Goal: Transaction & Acquisition: Purchase product/service

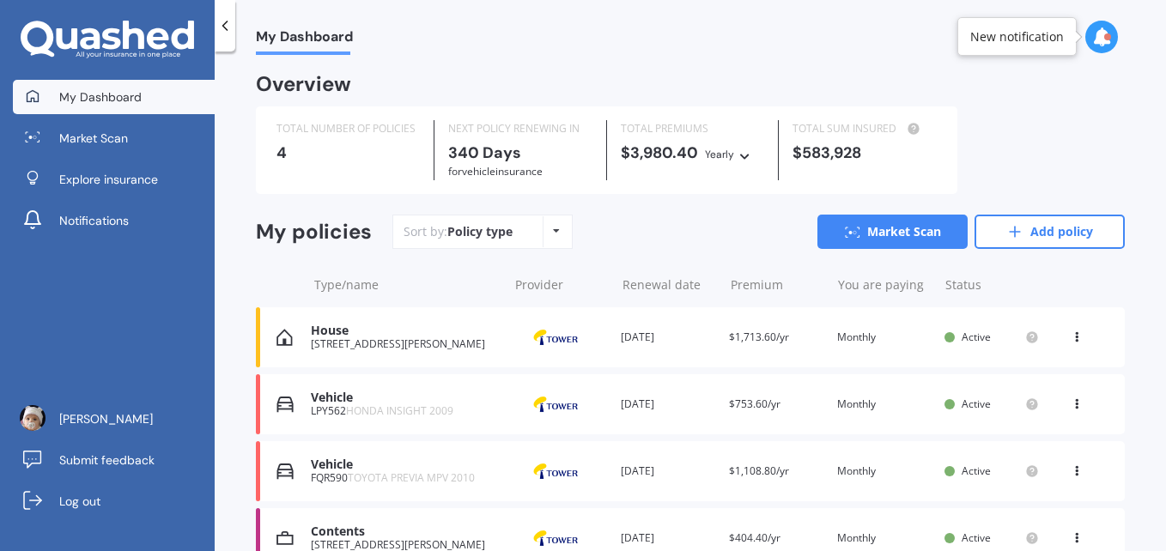
scroll to position [63, 0]
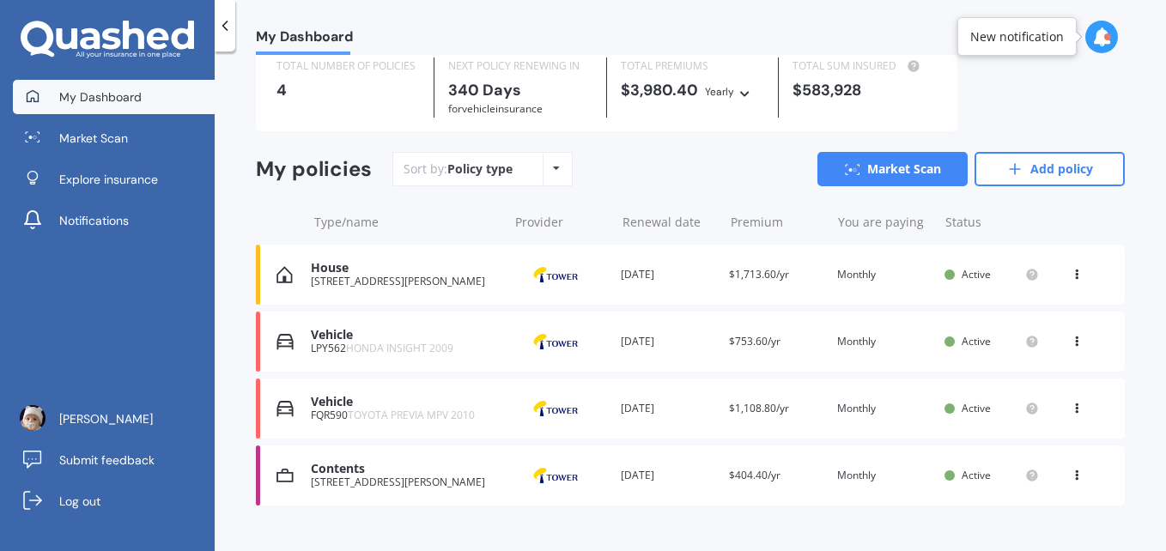
click at [326, 412] on div "FQR590 TOYOTA PREVIA MPV 2010" at bounding box center [405, 416] width 188 height 12
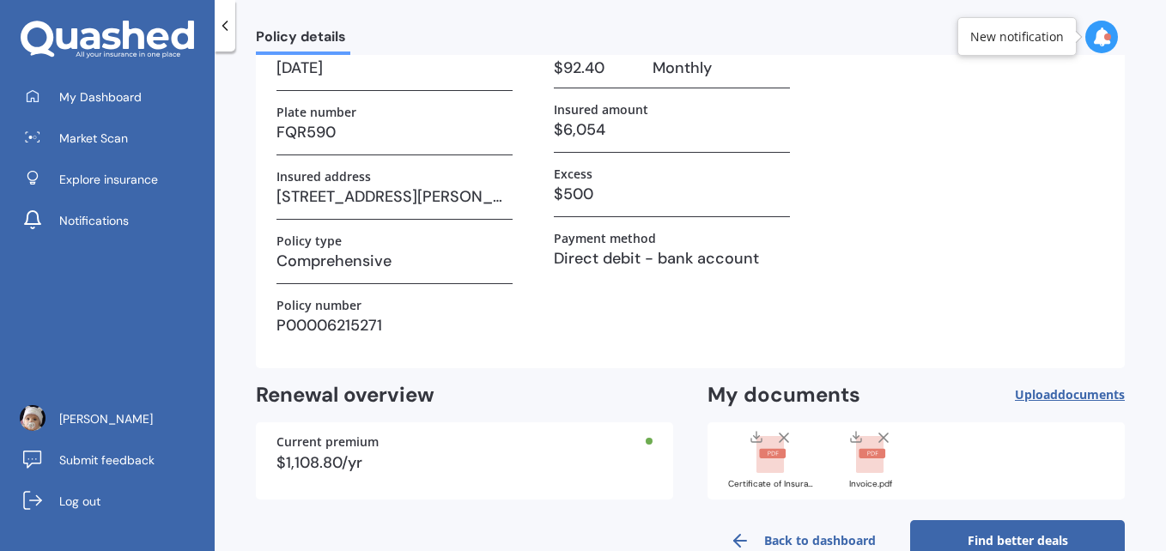
scroll to position [173, 0]
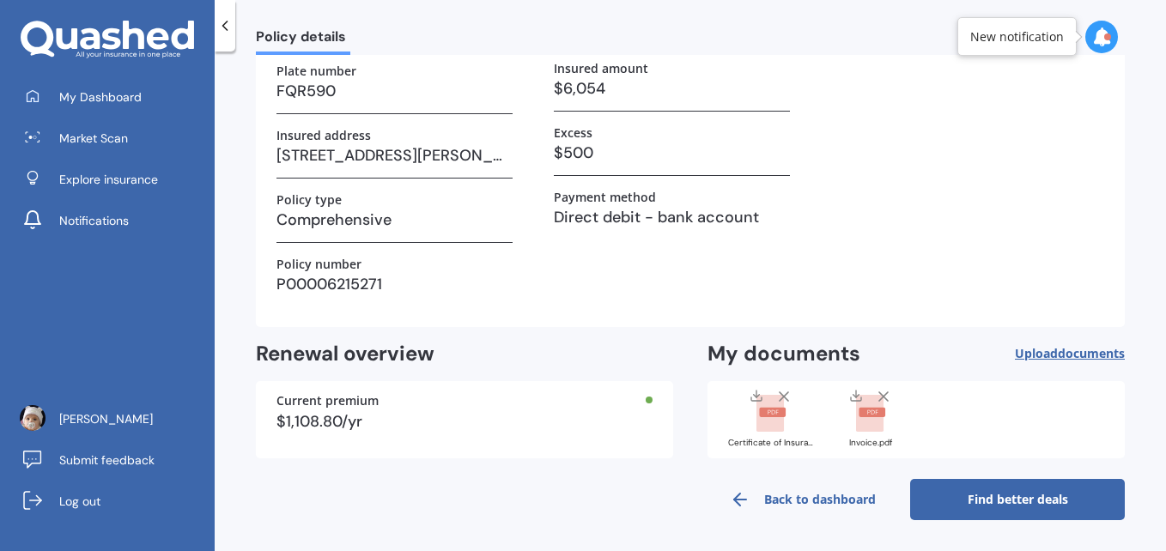
click at [768, 416] on rect at bounding box center [772, 412] width 27 height 9
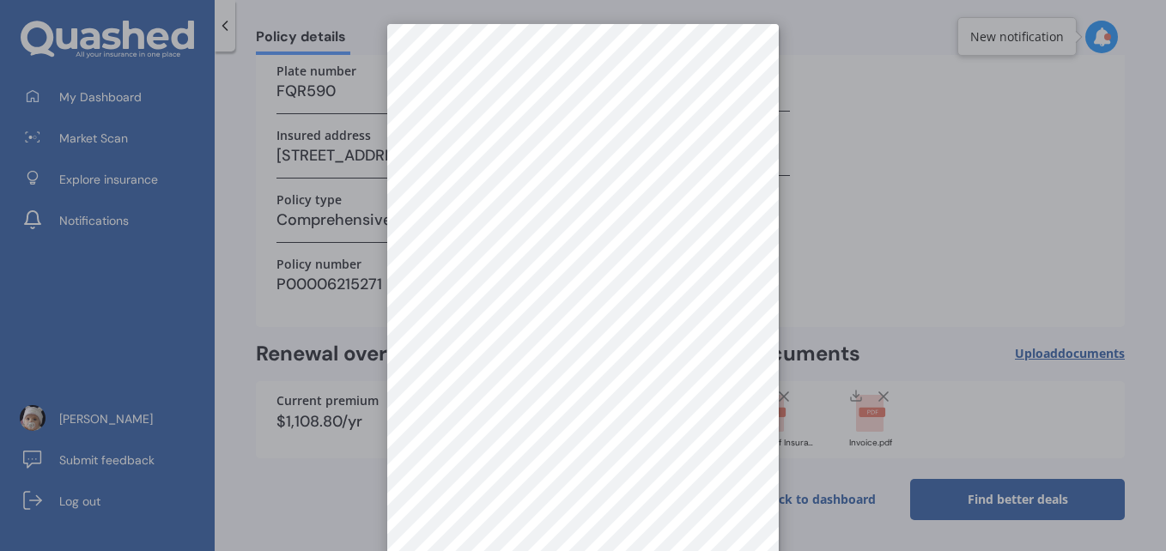
click at [828, 268] on div at bounding box center [583, 275] width 1166 height 551
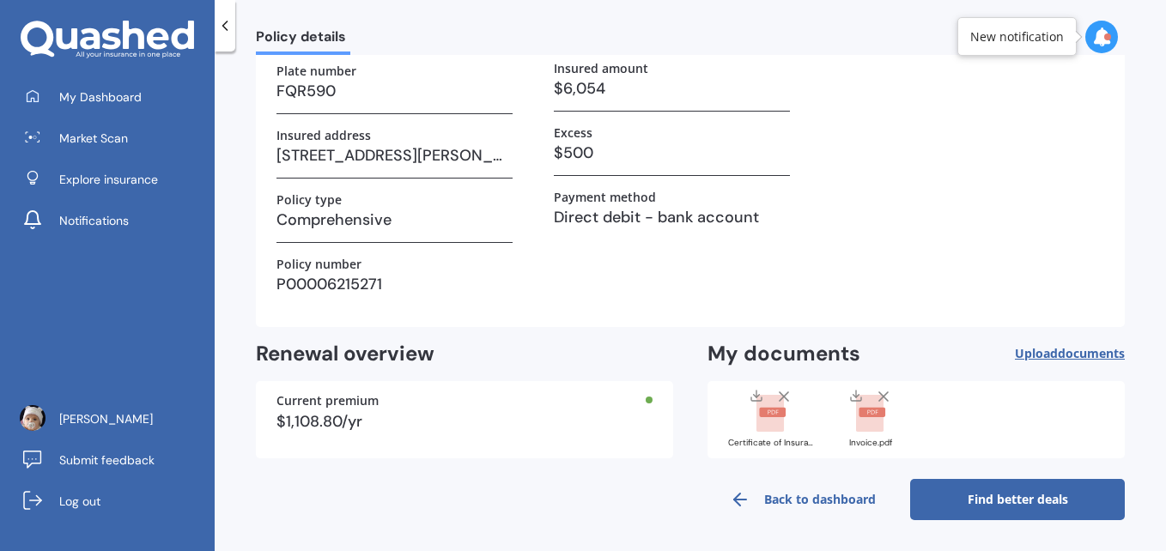
click at [993, 498] on link "Find better deals" at bounding box center [1017, 499] width 215 height 41
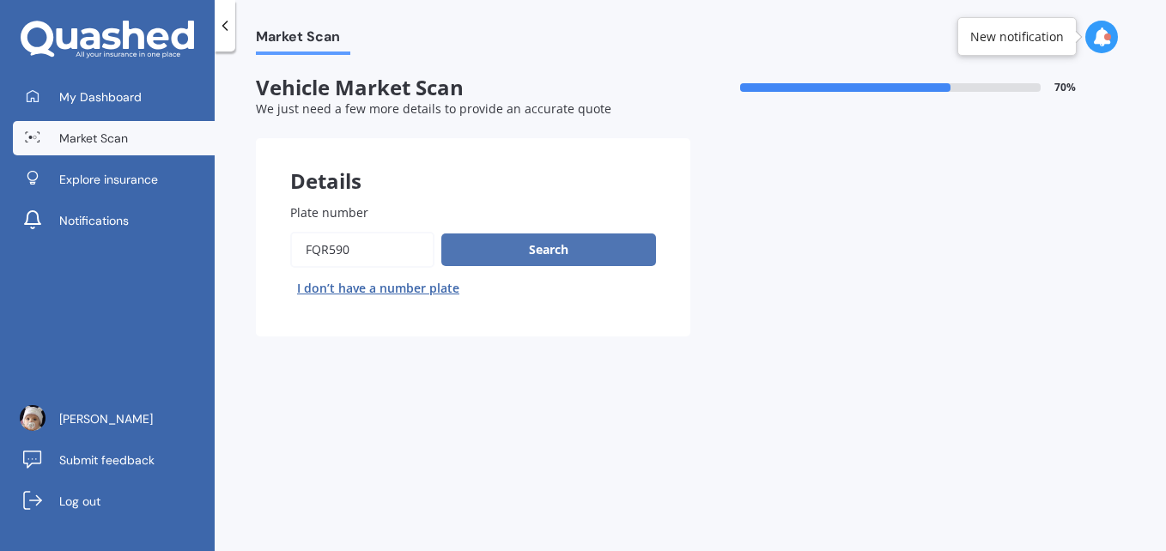
click at [560, 246] on button "Search" at bounding box center [548, 250] width 215 height 33
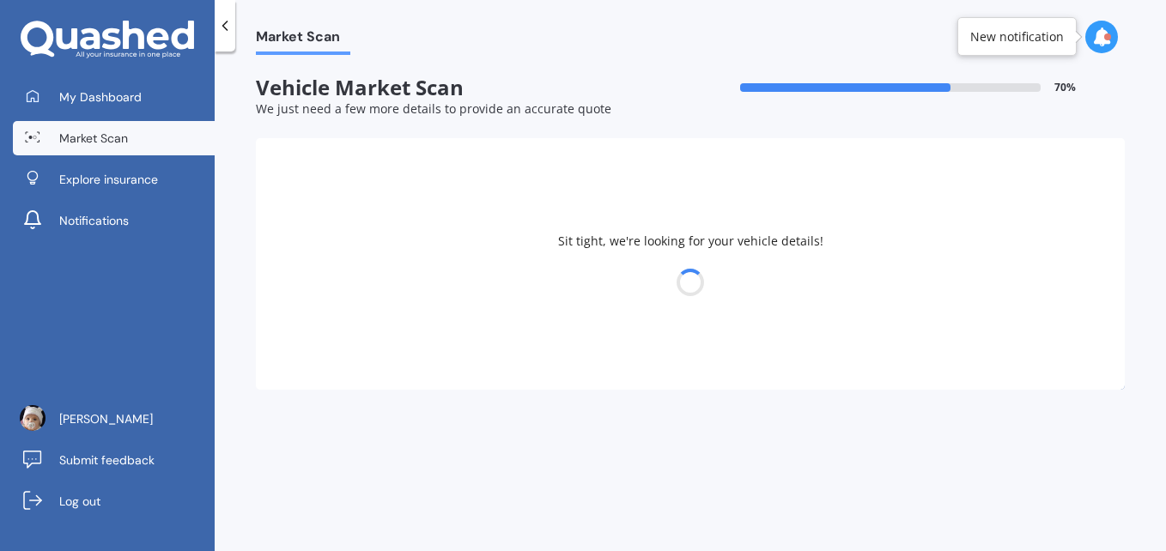
select select "TOYOTA"
select select "19"
select select "09"
select select "1981"
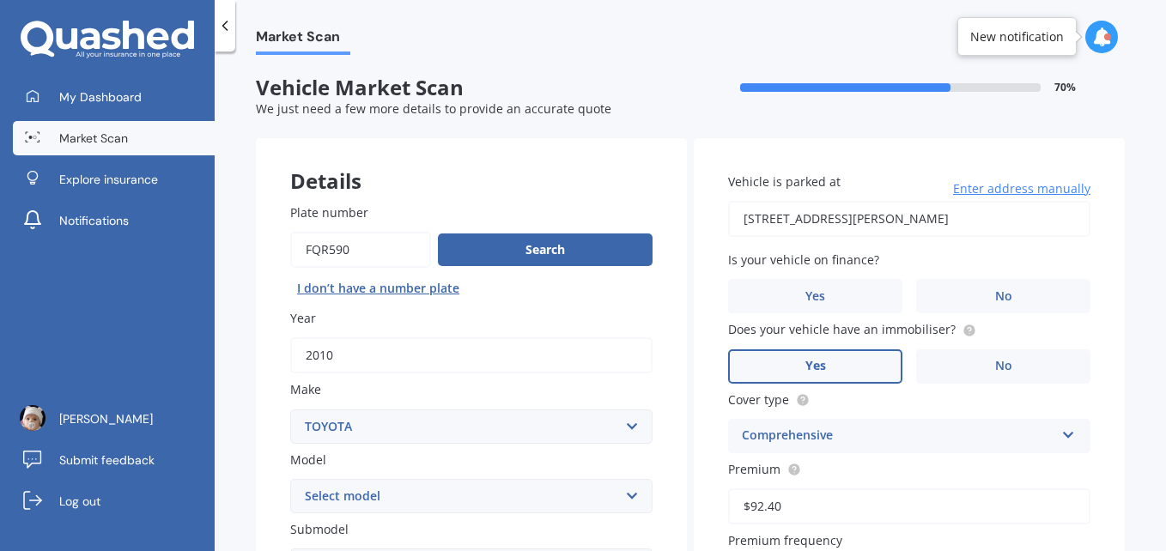
click at [500, 488] on select "Select model 4 Runner 86 [PERSON_NAME] Alphard Altezza Aqua Aristo Aurion Auris…" at bounding box center [471, 496] width 362 height 34
select select "PREVIA MPV"
click at [290, 479] on select "Select model 4 Runner 86 [PERSON_NAME] Alphard Altezza Aqua Aristo Aurion Auris…" at bounding box center [471, 496] width 362 height 34
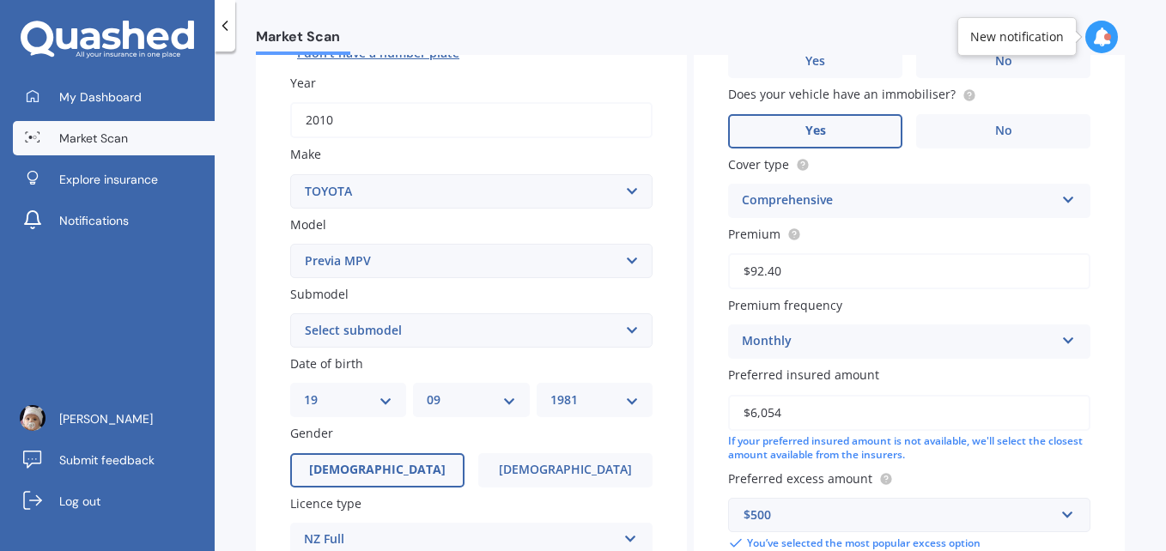
scroll to position [236, 0]
click at [572, 336] on select "Select submodel (All other) Diesel Petrol" at bounding box center [471, 330] width 362 height 34
select select "PETROL"
click at [290, 313] on select "Select submodel (All other) Diesel Petrol" at bounding box center [471, 330] width 362 height 34
click at [621, 258] on select "Select model 4 Runner 86 [PERSON_NAME] Alphard Altezza Aqua Aristo Aurion Auris…" at bounding box center [471, 260] width 362 height 34
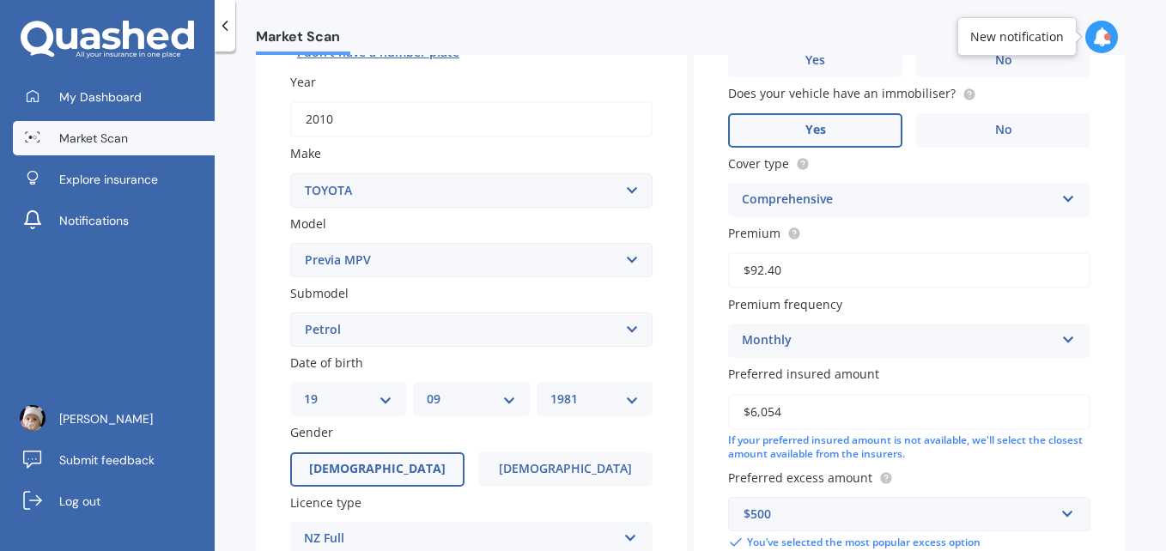
click at [269, 254] on div "Plate number Search I don’t have a number plate Year [DATE] Make Select make AC…" at bounding box center [471, 332] width 431 height 798
click at [382, 402] on select "DD 01 02 03 04 05 06 07 08 09 10 11 12 13 14 15 16 17 18 19 20 21 22 23 24 25 2…" at bounding box center [348, 399] width 88 height 19
drag, startPoint x: 382, startPoint y: 402, endPoint x: 445, endPoint y: 344, distance: 85.1
click at [445, 344] on div "Plate number Search I don’t have a number plate Year [DATE] Make Select make AC…" at bounding box center [471, 332] width 431 height 798
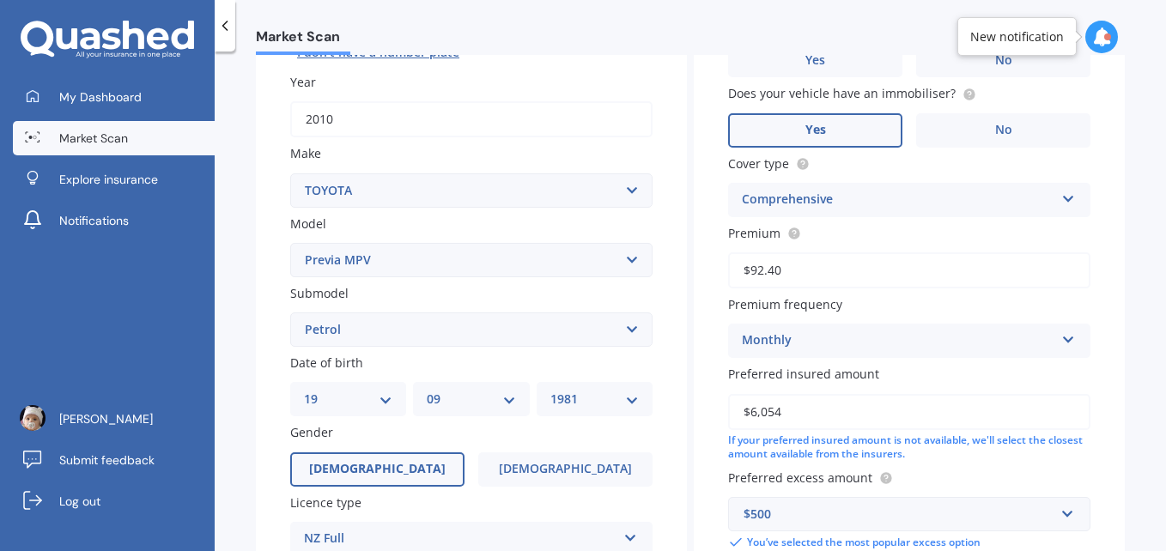
select select "15"
click at [304, 390] on select "DD 01 02 03 04 05 06 07 08 09 10 11 12 13 14 15 16 17 18 19 20 21 22 23 24 25 2…" at bounding box center [348, 399] width 88 height 19
click at [507, 401] on select "MM 01 02 03 04 05 06 07 08 09 10 11 12" at bounding box center [471, 399] width 88 height 19
select select "11"
click at [427, 390] on select "MM 01 02 03 04 05 06 07 08 09 10 11 12" at bounding box center [471, 399] width 88 height 19
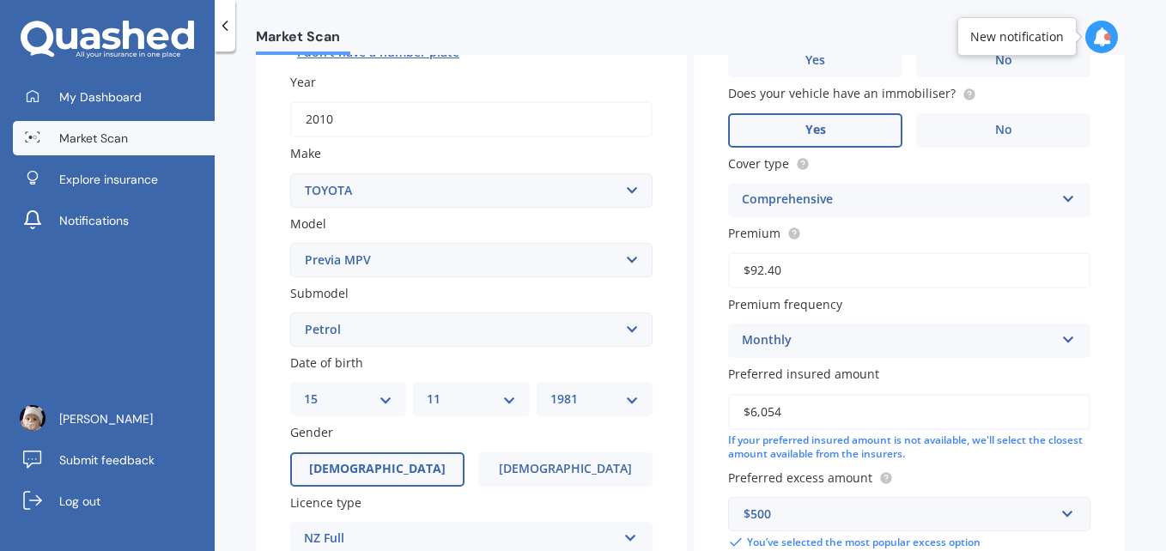
click at [634, 398] on select "YYYY 2025 2024 2023 2022 2021 2020 2019 2018 2017 2016 2015 2014 2013 2012 2011…" at bounding box center [594, 399] width 88 height 19
select select "1980"
click at [550, 390] on select "YYYY 2025 2024 2023 2022 2021 2020 2019 2018 2017 2016 2015 2014 2013 2012 2011…" at bounding box center [594, 399] width 88 height 19
click at [558, 464] on span "[DEMOGRAPHIC_DATA]" at bounding box center [565, 469] width 137 height 15
click at [0, 0] on input "[DEMOGRAPHIC_DATA]" at bounding box center [0, 0] width 0 height 0
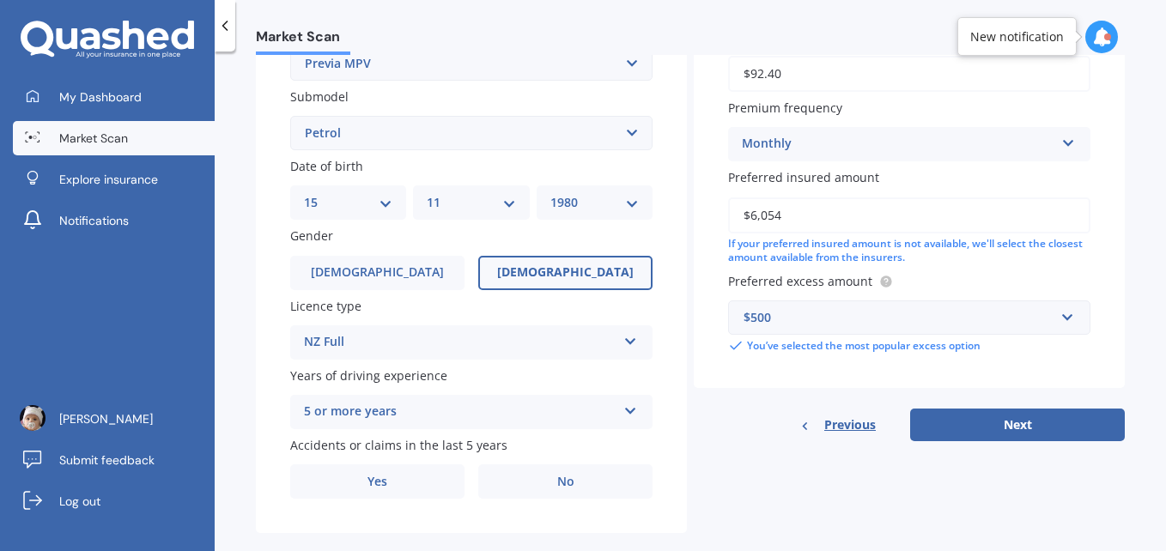
scroll to position [459, 0]
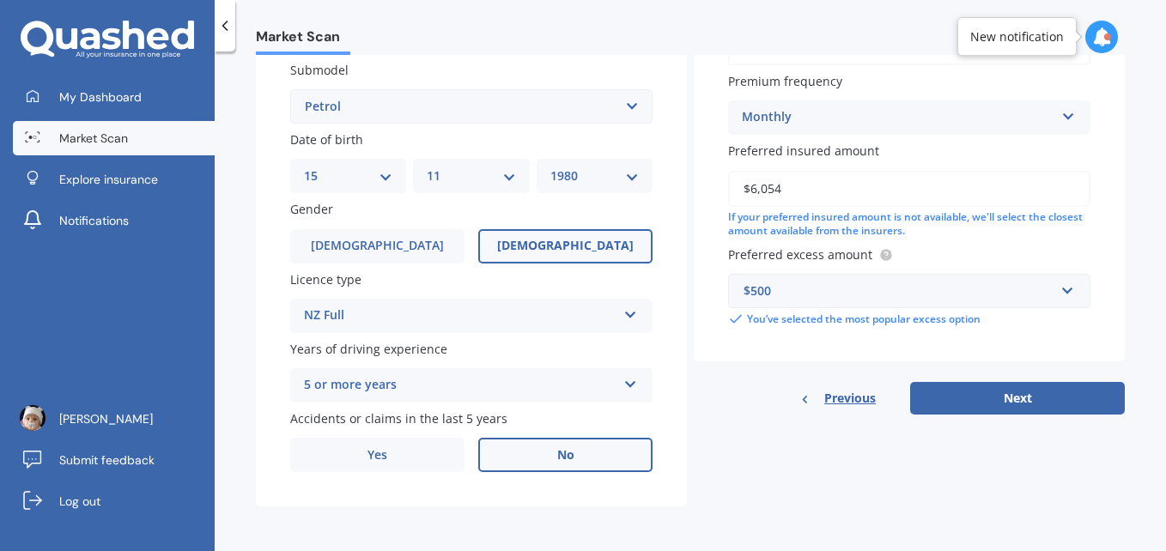
click at [573, 457] on label "No" at bounding box center [565, 455] width 174 height 34
click at [0, 0] on input "No" at bounding box center [0, 0] width 0 height 0
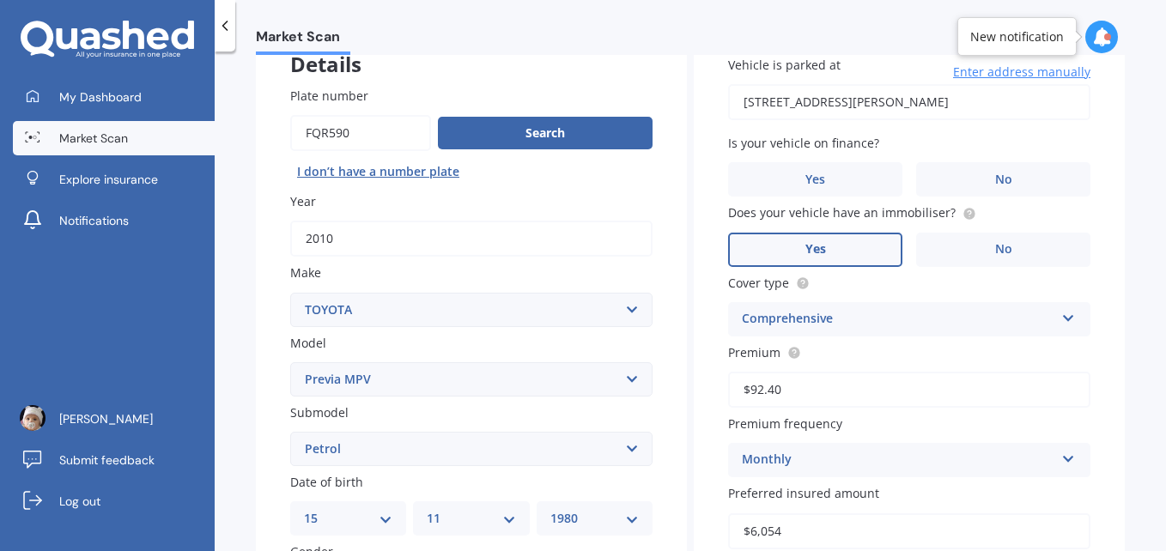
scroll to position [0, 0]
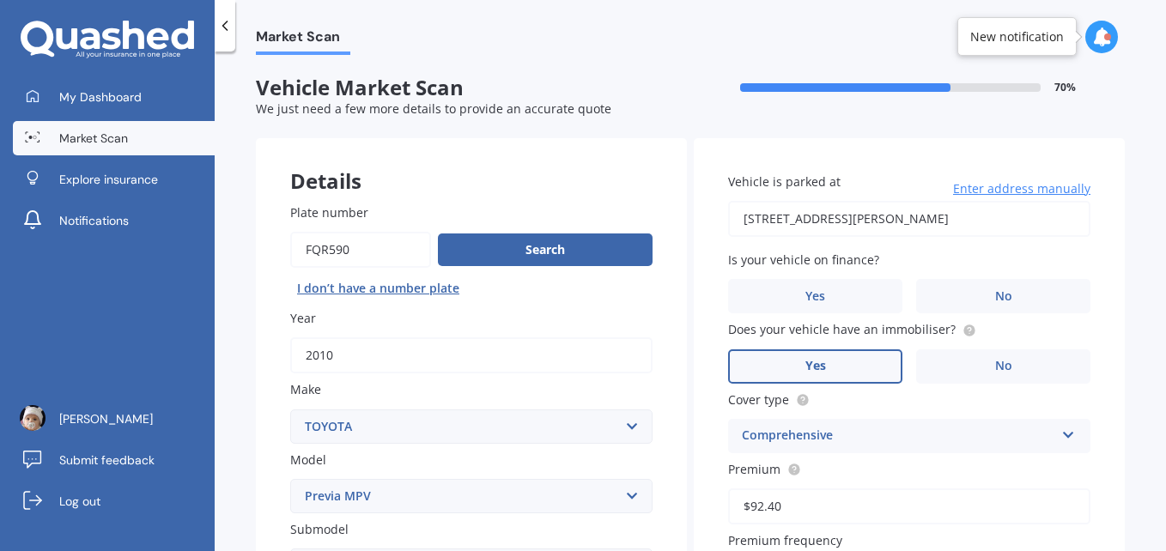
click at [861, 219] on input "[STREET_ADDRESS][PERSON_NAME]" at bounding box center [909, 219] width 362 height 36
type input "[STREET_ADDRESS][PERSON_NAME]"
click at [955, 300] on label "No" at bounding box center [1003, 296] width 174 height 34
click at [0, 0] on input "No" at bounding box center [0, 0] width 0 height 0
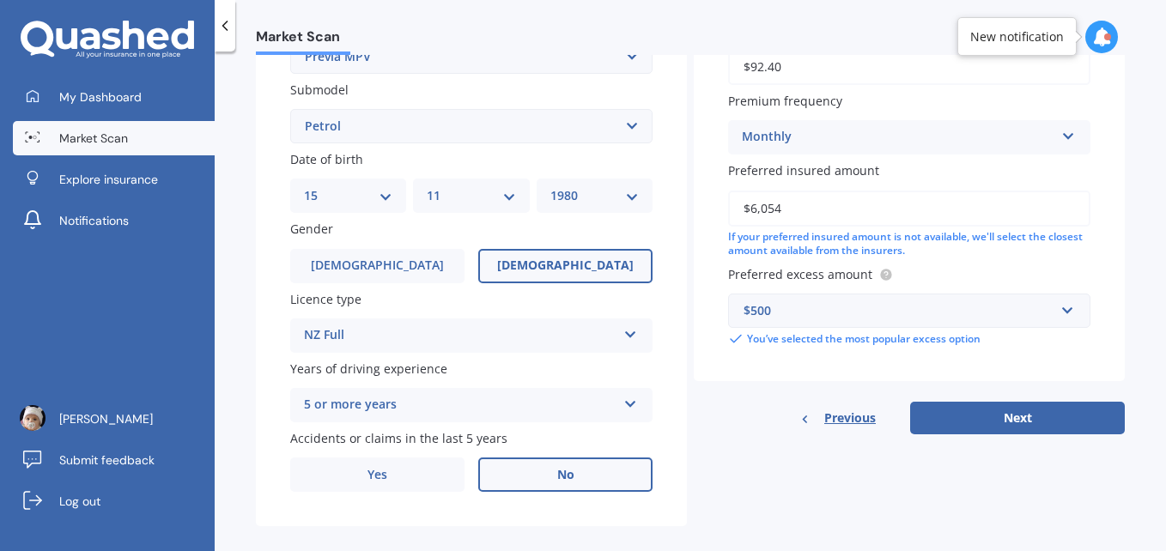
scroll to position [459, 0]
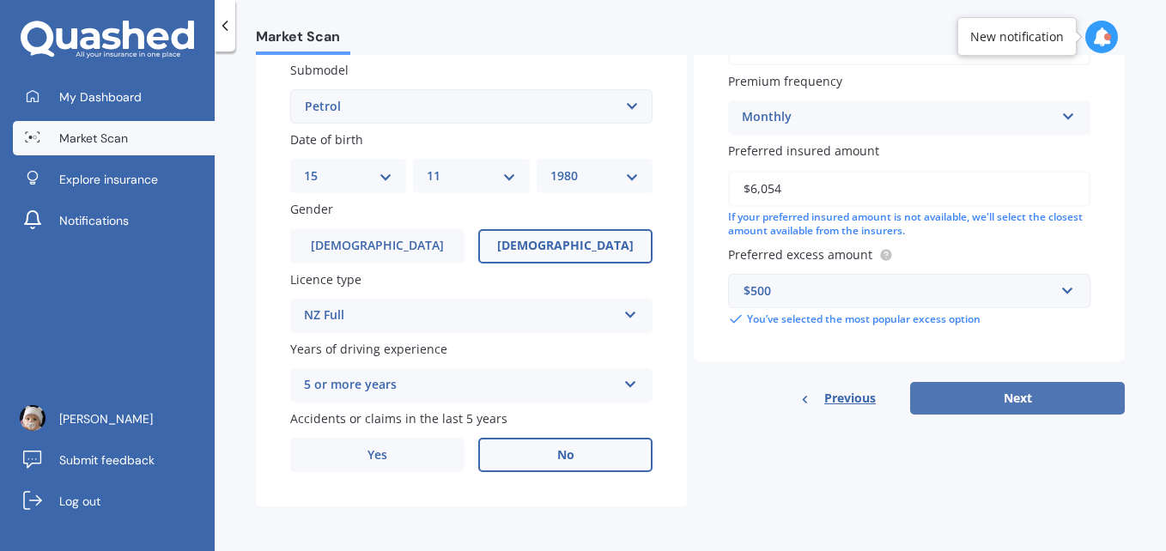
click at [988, 398] on button "Next" at bounding box center [1017, 398] width 215 height 33
select select "15"
select select "11"
select select "1980"
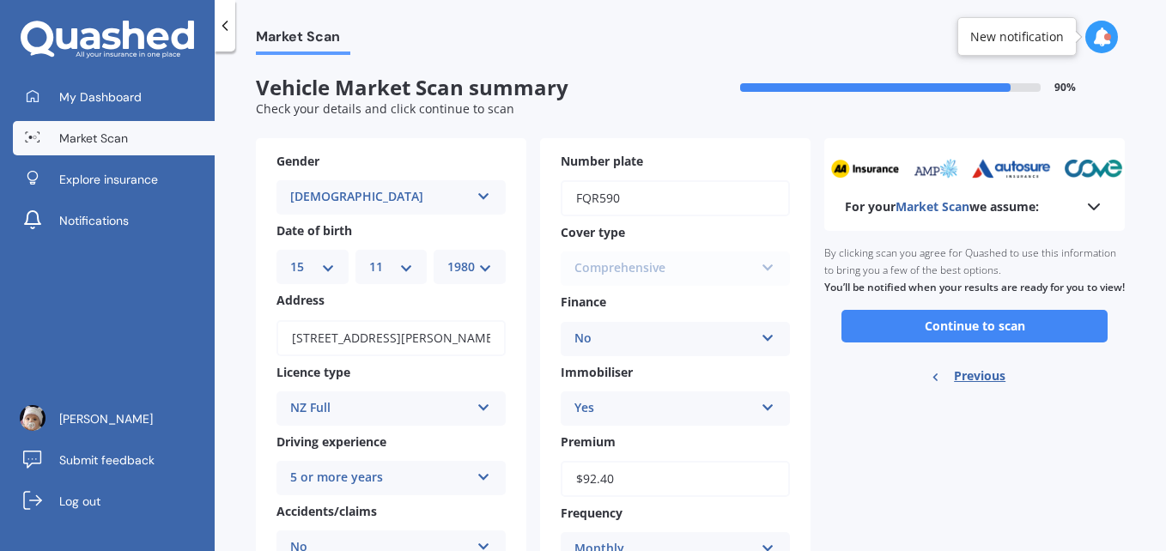
scroll to position [216, 0]
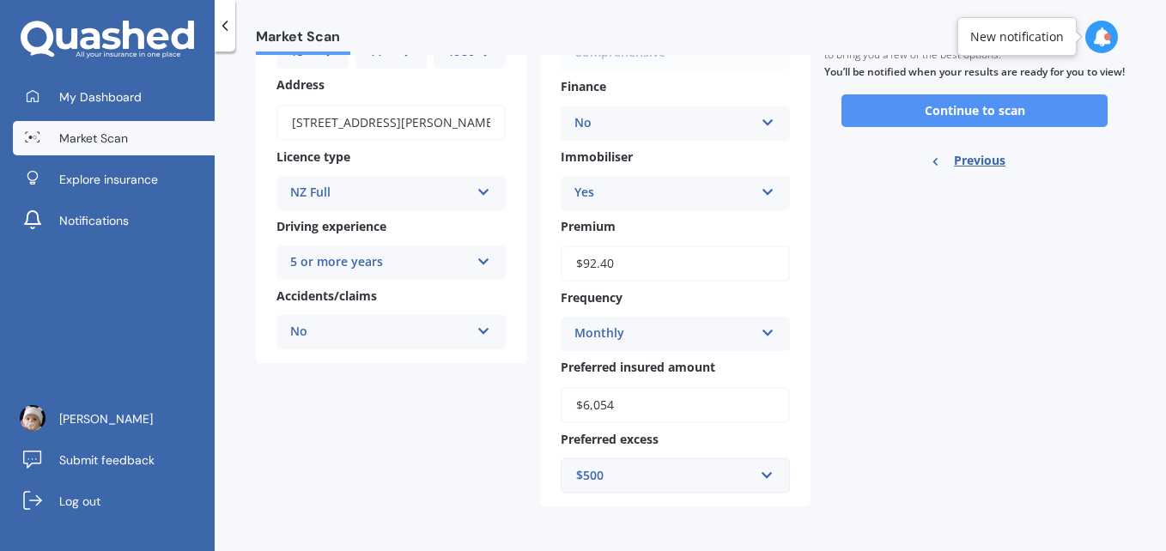
click at [947, 119] on button "Continue to scan" at bounding box center [974, 110] width 266 height 33
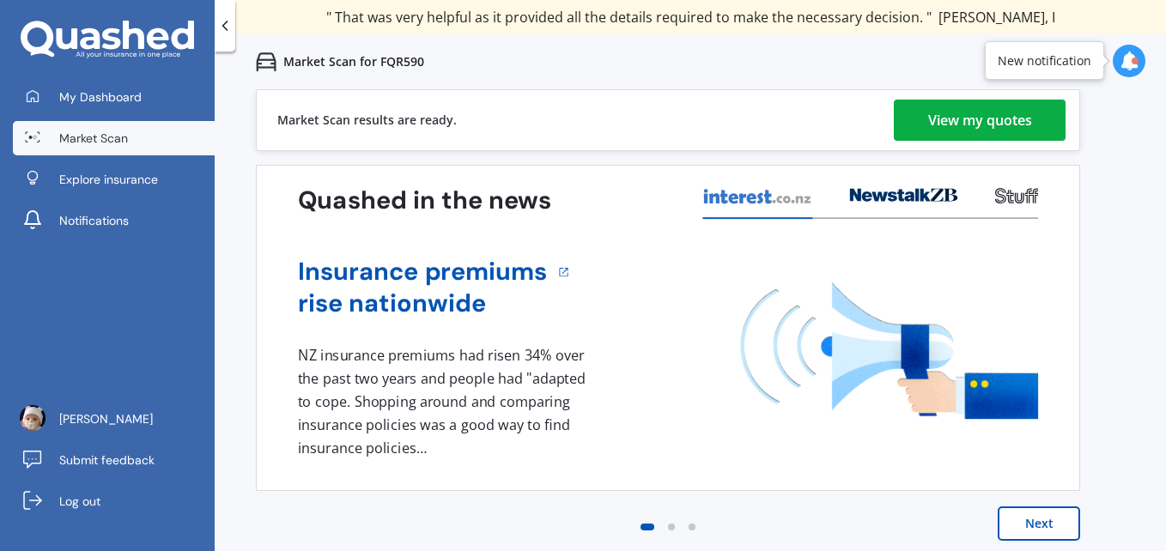
click at [954, 124] on div "View my quotes" at bounding box center [980, 120] width 104 height 41
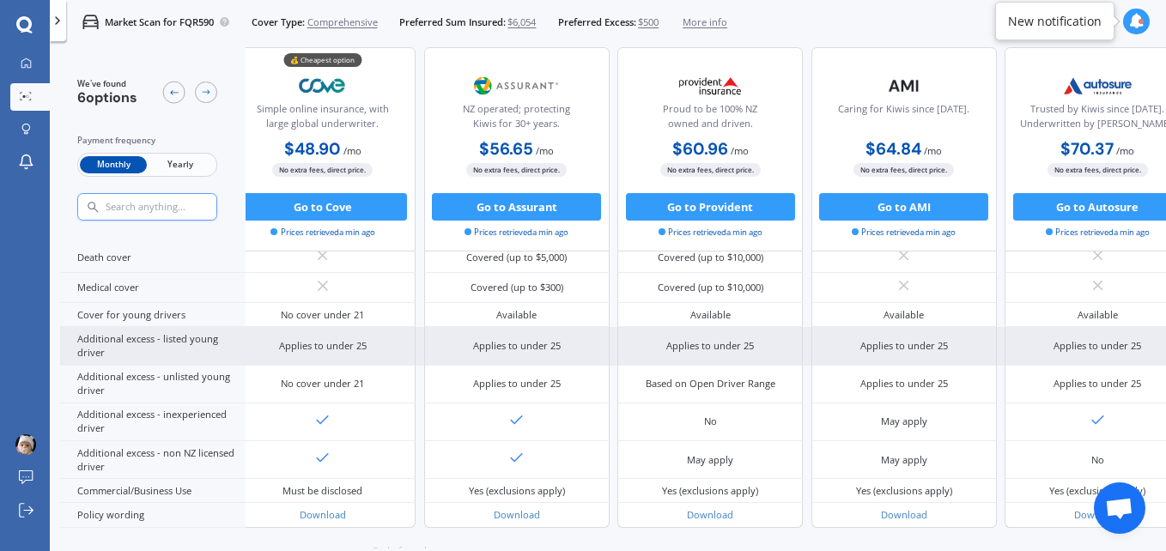
scroll to position [791, 260]
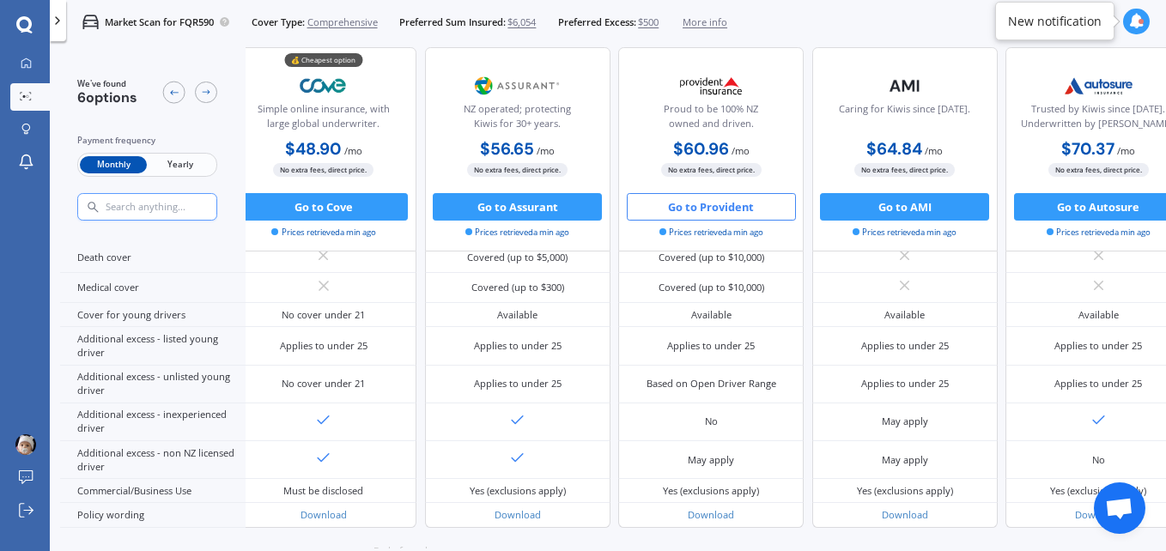
click at [699, 207] on button "Go to Provident" at bounding box center [711, 206] width 169 height 27
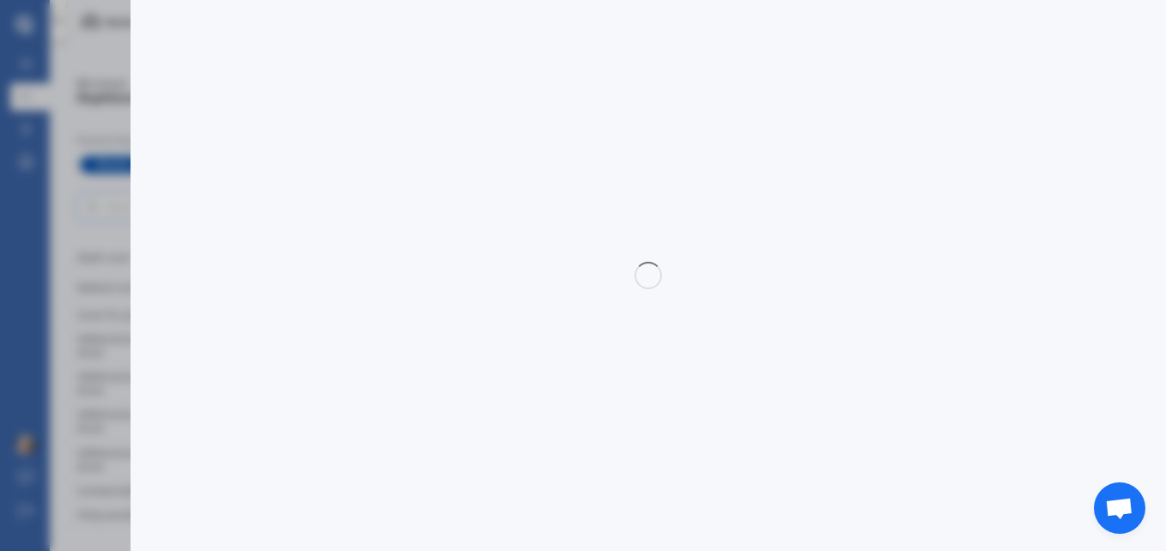
select select "Monthly"
select select "full"
select select "[STREET_ADDRESS][PERSON_NAME]"
select select "TOYOTA"
select select "PREVIA MPV"
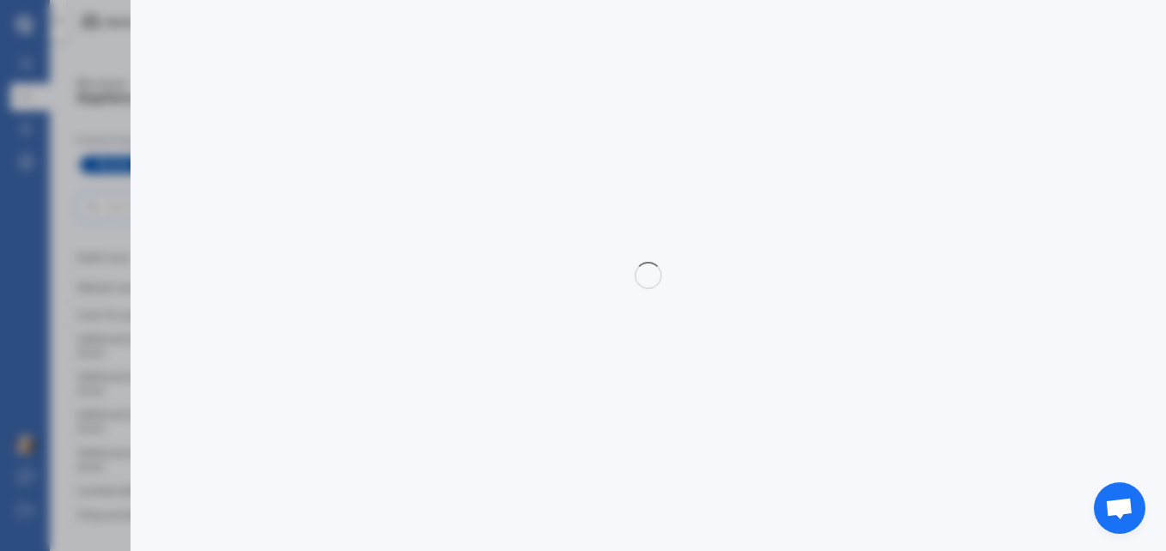
select select "NO"
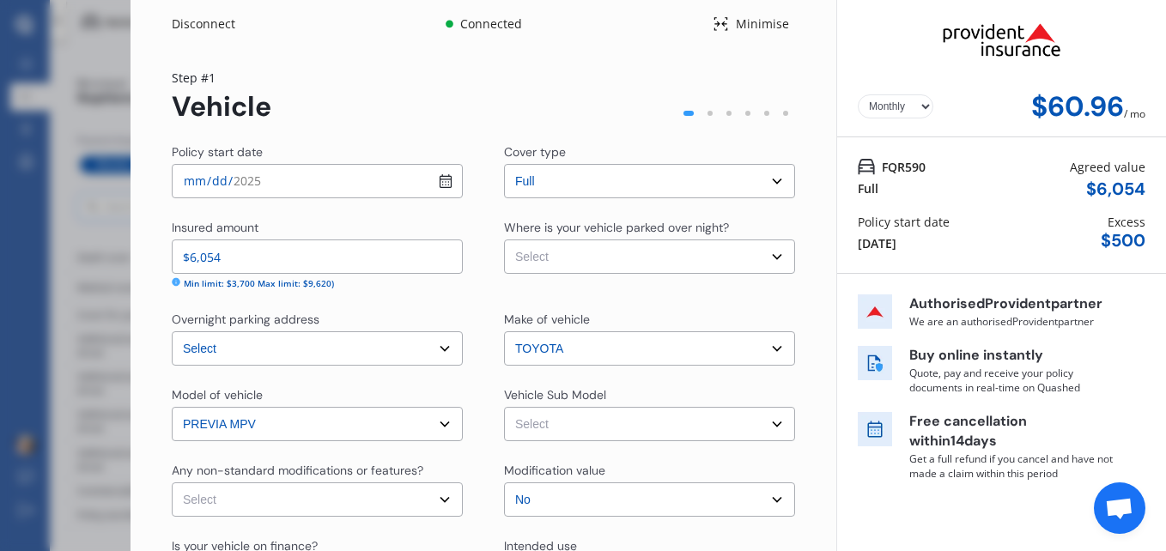
click at [438, 498] on select "Select None [MEDICAL_DATA] System(NOS) Roll Cage Full Racing Harness" at bounding box center [317, 500] width 291 height 34
select select "none"
click at [172, 483] on select "Select None [MEDICAL_DATA] System(NOS) Roll Cage Full Racing Harness" at bounding box center [317, 500] width 291 height 34
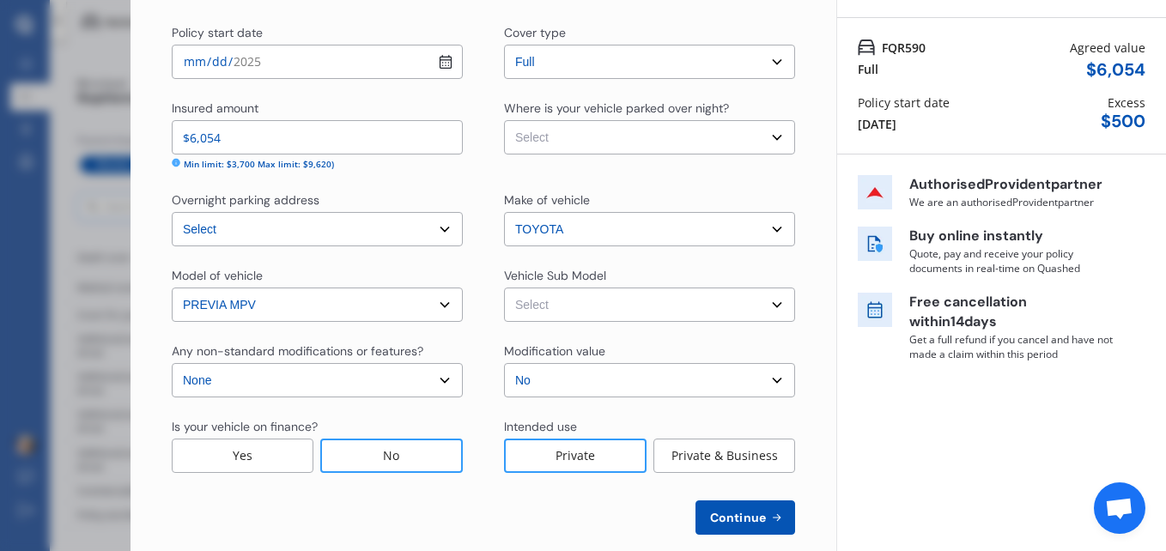
scroll to position [144, 0]
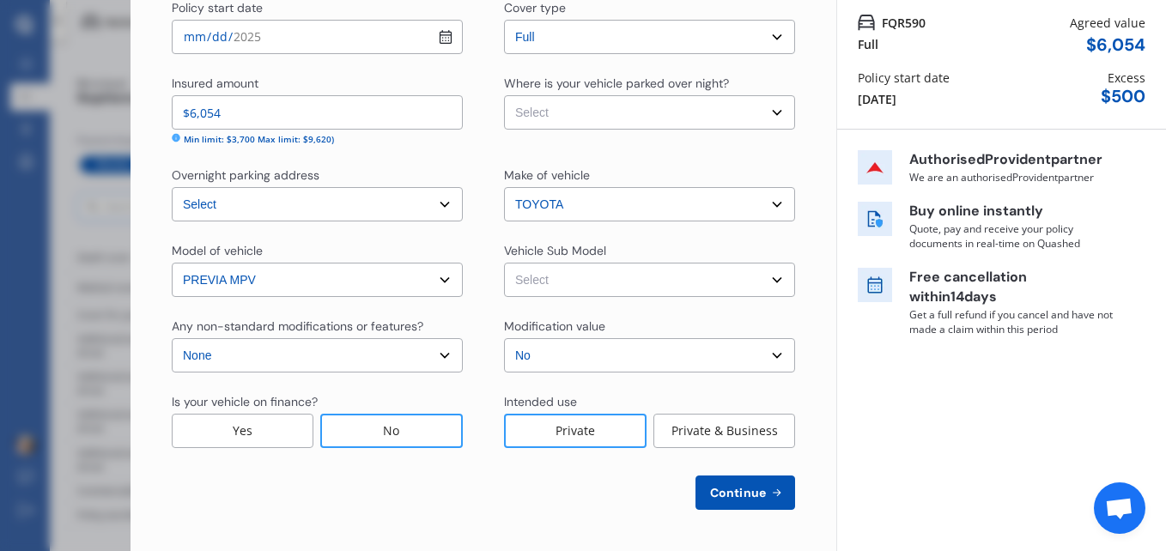
click at [773, 275] on select "Select Previa ACR50R Wagon 8st 5dr CVT 7sp 2.4i" at bounding box center [649, 280] width 291 height 34
select select "NZVTOYO2010AEAS"
click at [504, 263] on select "Select Previa ACR50R Wagon 8st 5dr CVT 7sp 2.4i" at bounding box center [649, 280] width 291 height 34
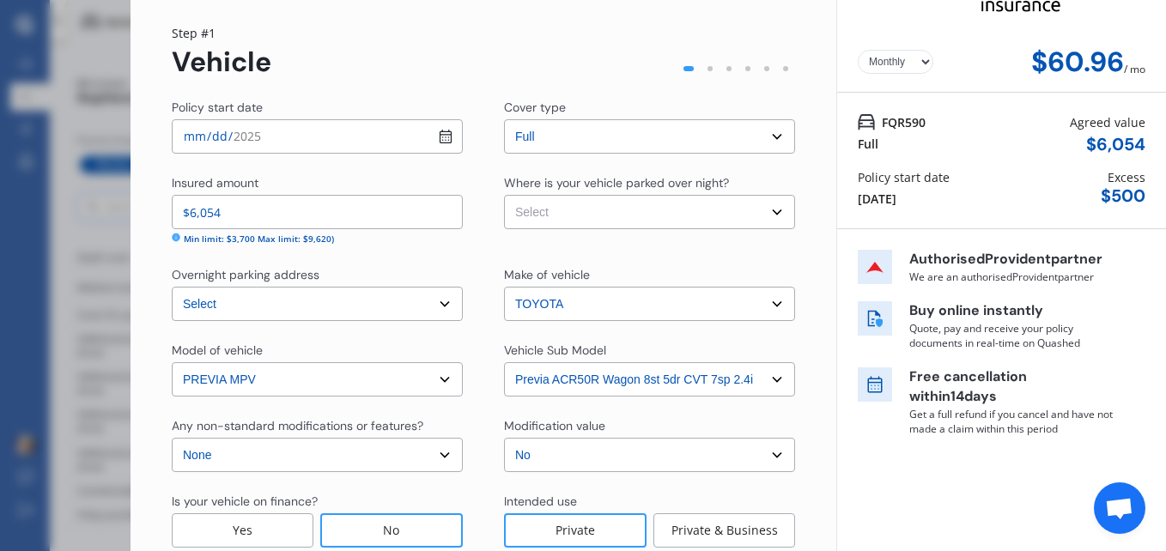
scroll to position [44, 0]
click at [713, 206] on select "Select Garage (fully enclosed) Off Street Parking Other" at bounding box center [649, 213] width 291 height 34
select select "OFF-STREET"
click at [504, 196] on select "Select Garage (fully enclosed) Off Street Parking Other" at bounding box center [649, 213] width 291 height 34
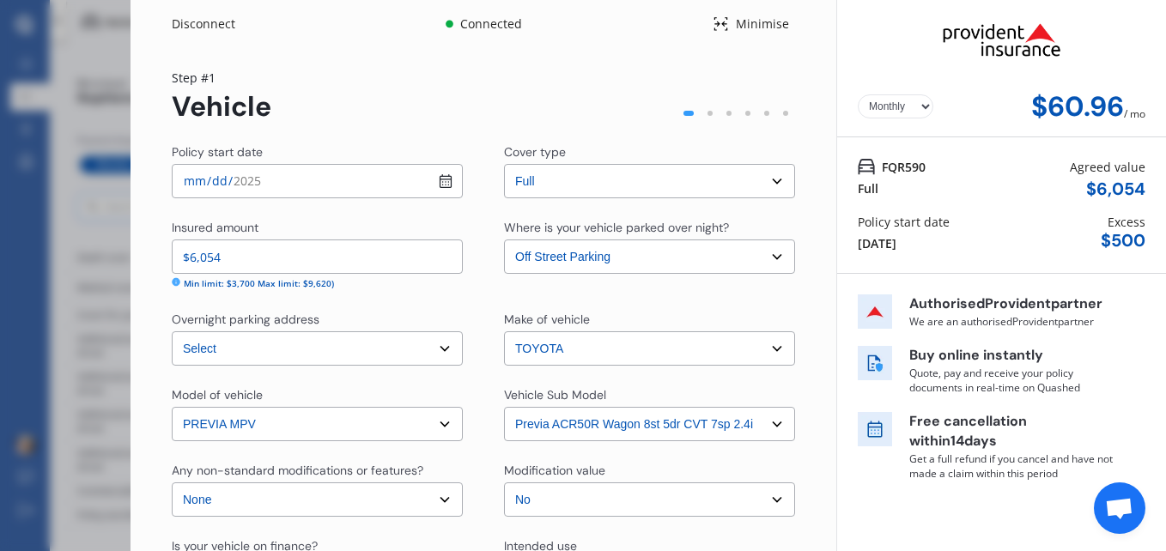
scroll to position [144, 0]
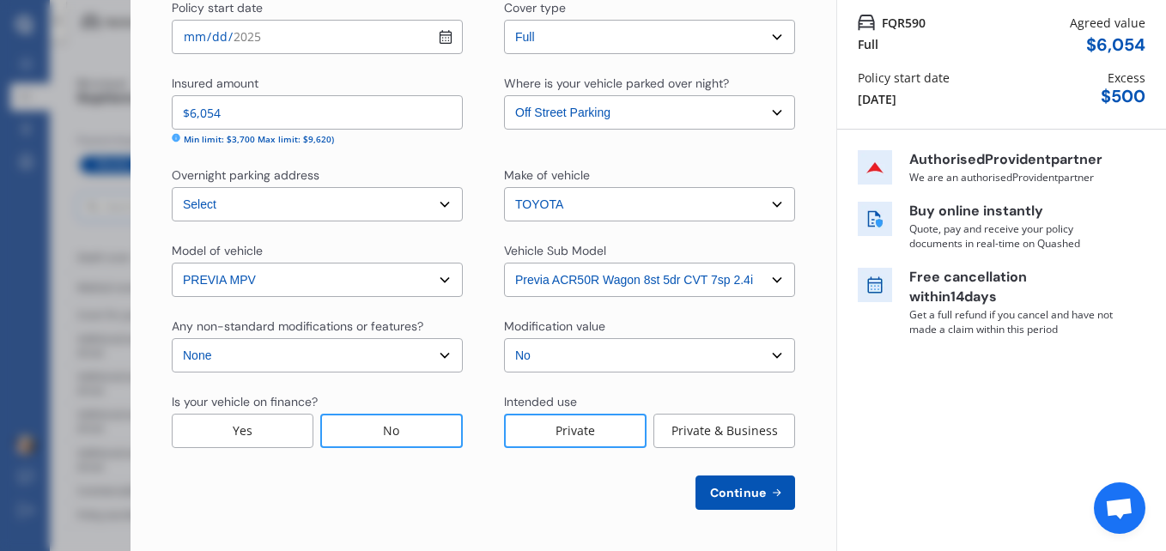
click at [735, 489] on span "Continue" at bounding box center [738, 493] width 63 height 14
select select "15"
select select "11"
select select "1980"
select select "NZ_FULL"
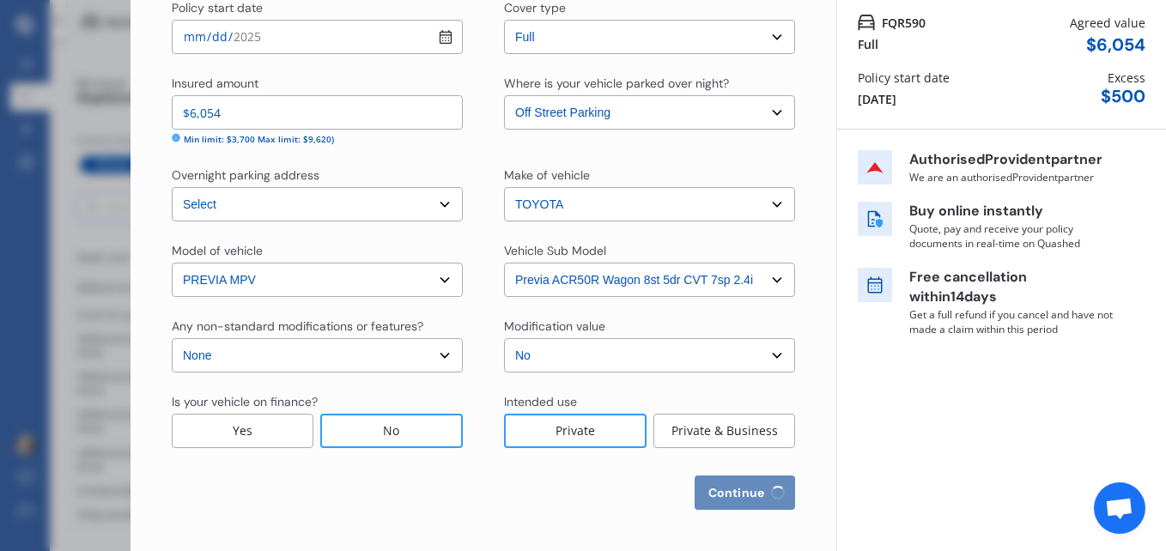
select select "0"
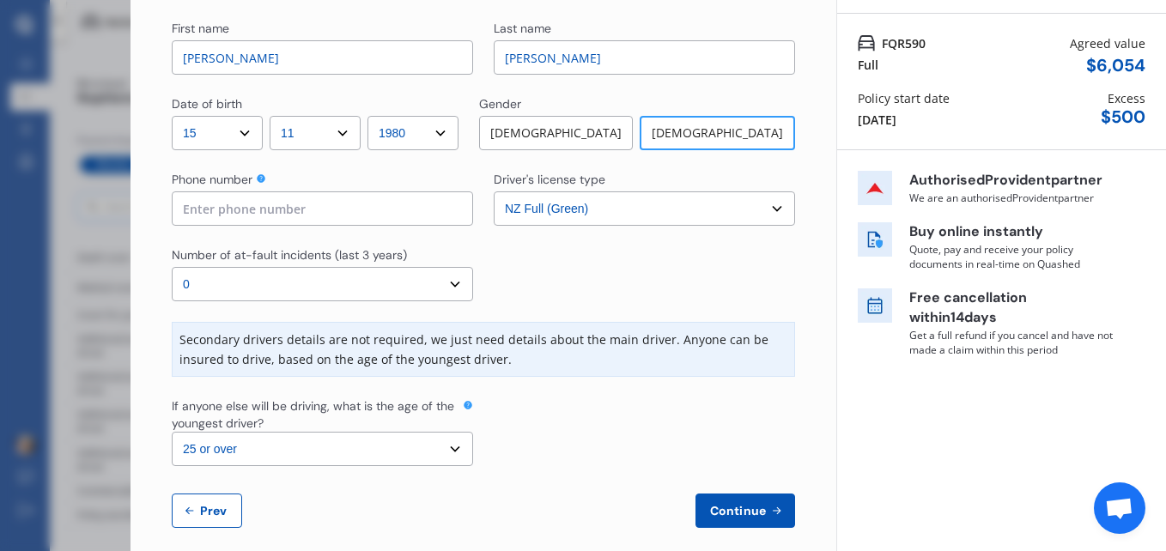
scroll to position [125, 0]
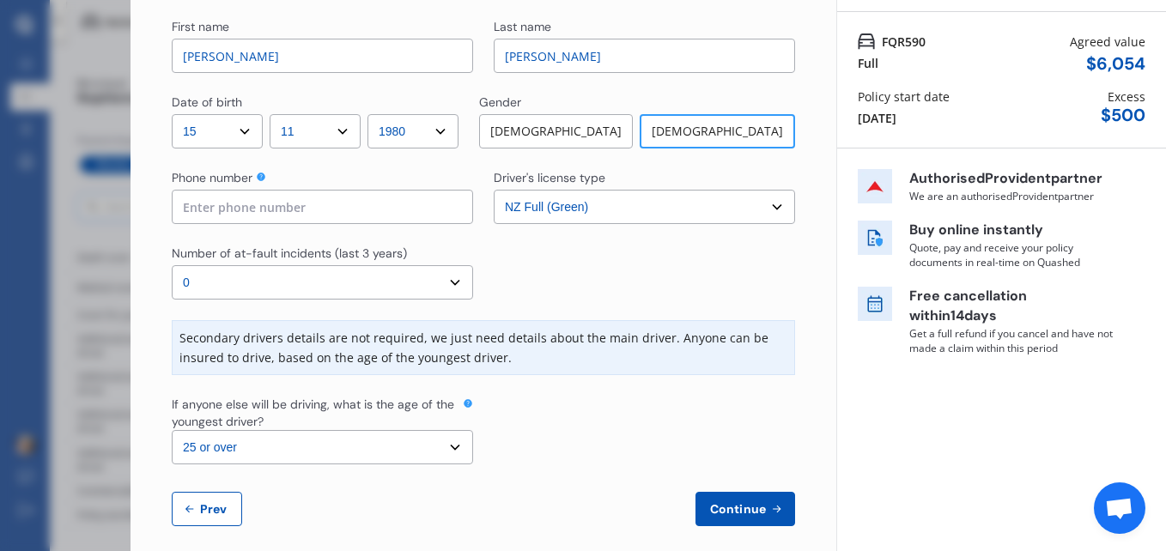
click at [452, 445] on select "Select the age of the youngest driver. 16 17 18 19 20 21 22 23 24 25 or over" at bounding box center [322, 447] width 301 height 34
select select "16"
click at [172, 430] on select "Select the age of the youngest driver. 16 17 18 19 20 21 22 23 24 25 or over" at bounding box center [322, 447] width 301 height 34
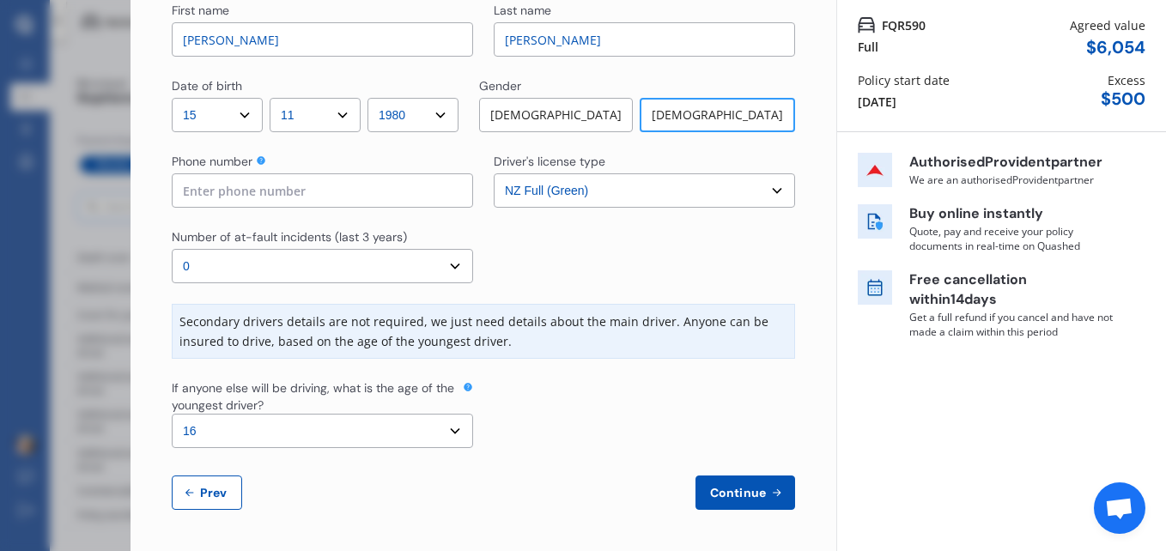
click at [721, 492] on span "Continue" at bounding box center [738, 493] width 63 height 14
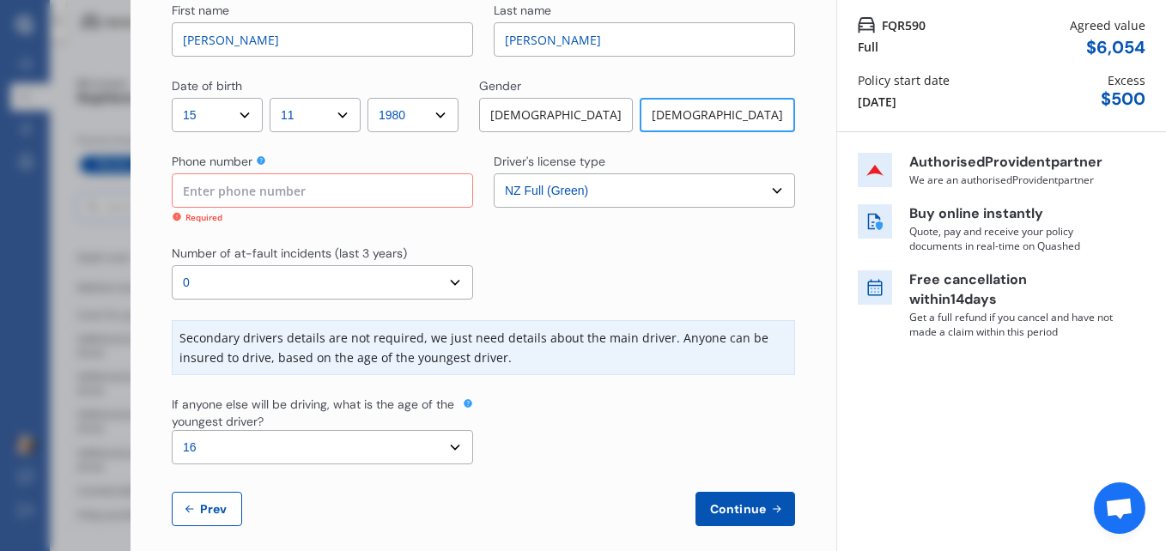
click at [202, 190] on input at bounding box center [322, 190] width 301 height 34
type input "0274661881"
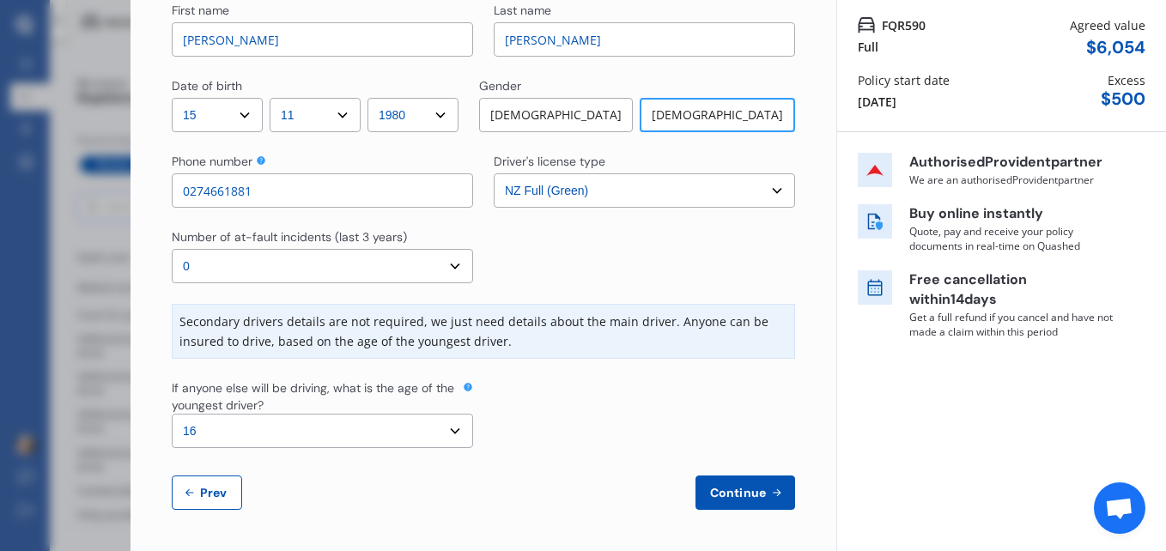
click at [727, 492] on span "Continue" at bounding box center [738, 493] width 63 height 14
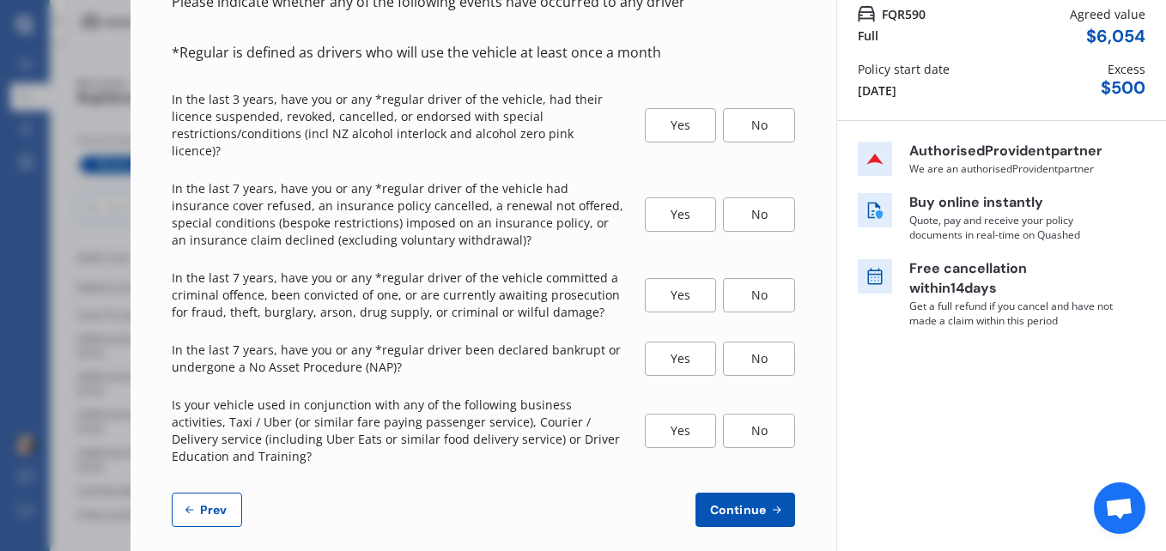
scroll to position [0, 0]
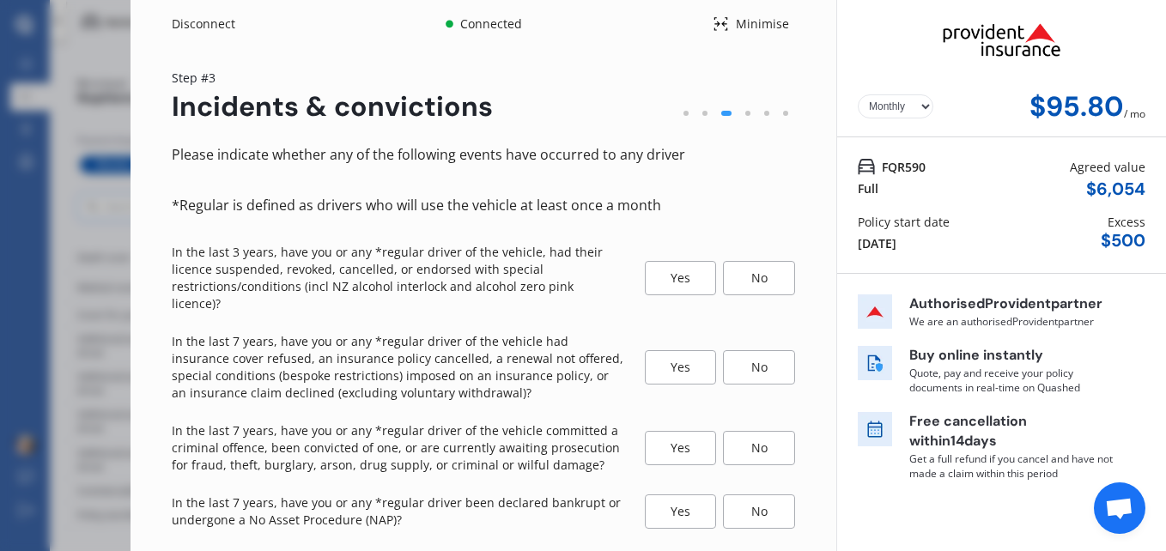
click at [716, 25] on icon at bounding box center [721, 24] width 16 height 21
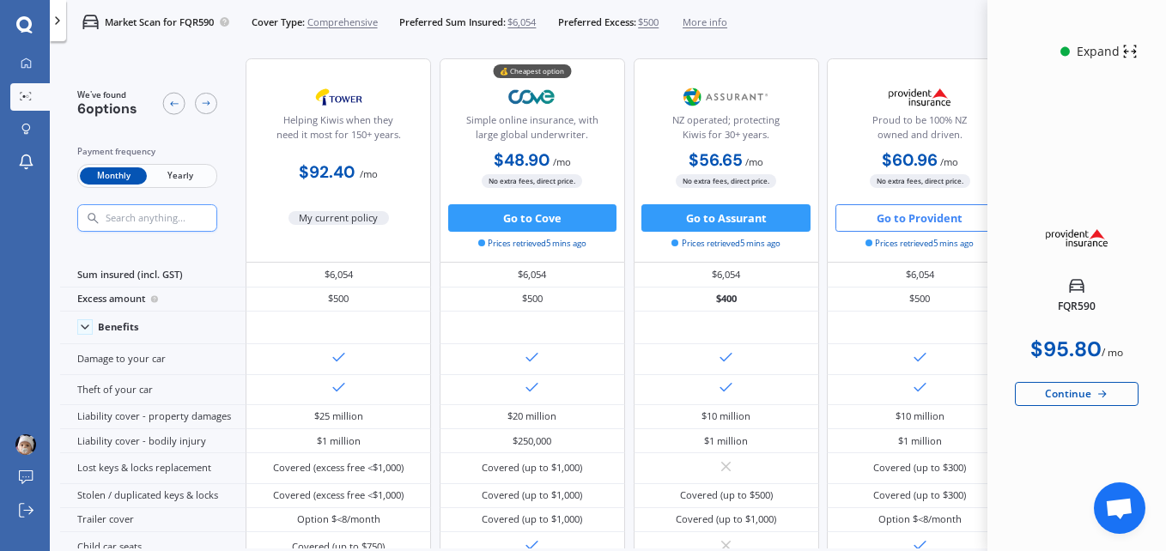
click at [1099, 55] on div "Expand" at bounding box center [1098, 51] width 48 height 17
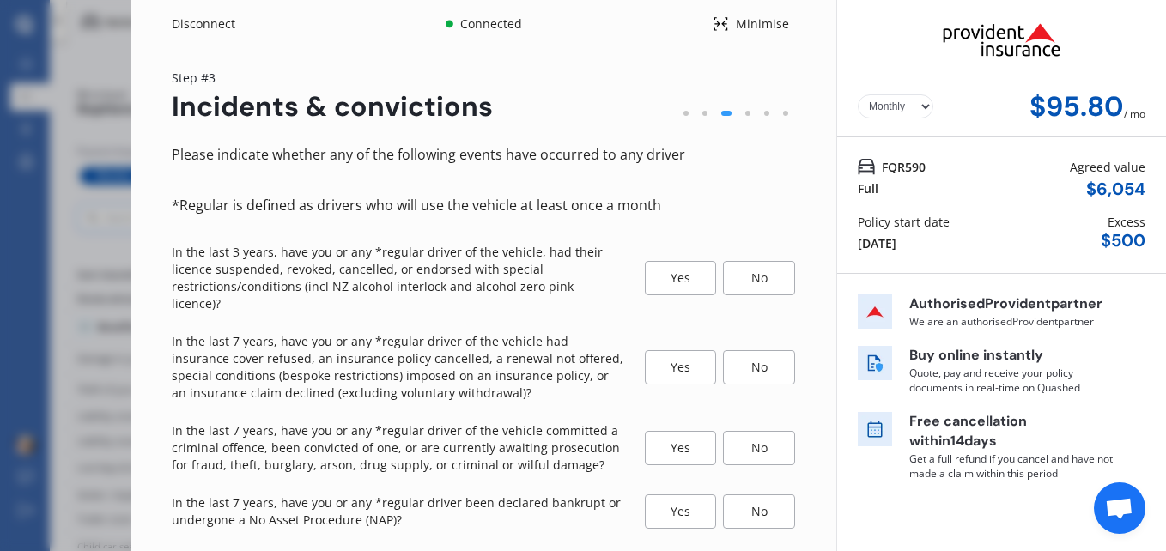
click at [208, 27] on div "Disconnect" at bounding box center [213, 23] width 82 height 17
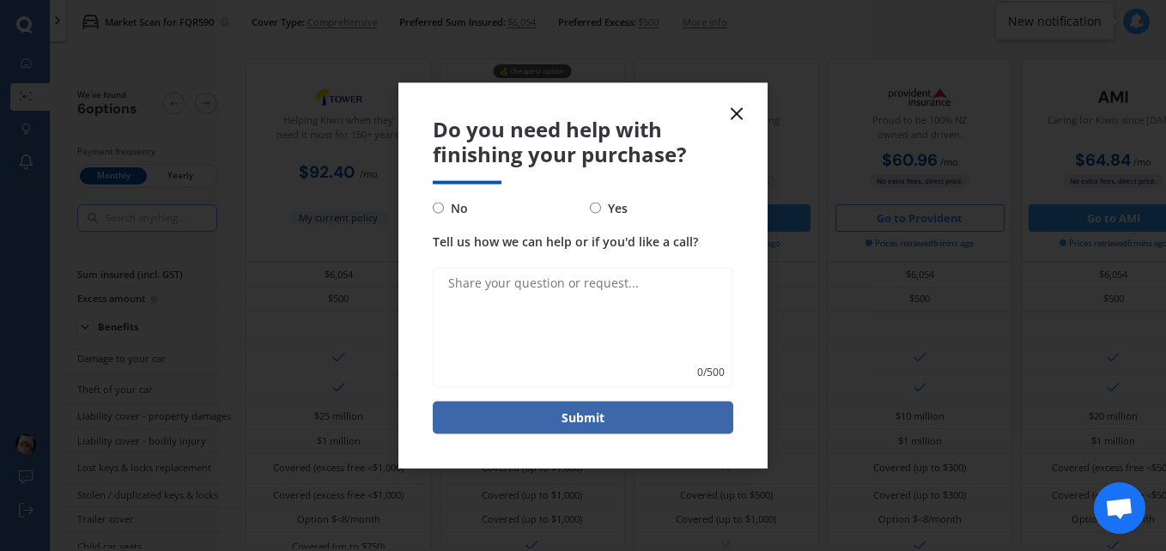
click at [438, 206] on input "No" at bounding box center [438, 208] width 11 height 11
radio input "true"
click at [562, 413] on button "Submit" at bounding box center [583, 417] width 301 height 33
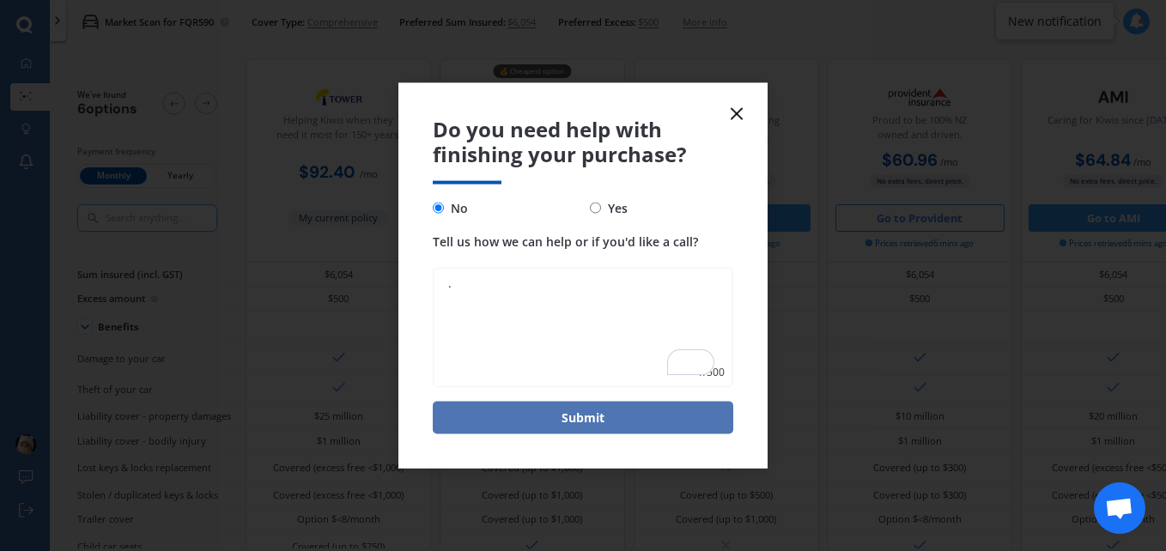
type textarea "."
click at [536, 414] on button "Submit" at bounding box center [583, 417] width 301 height 33
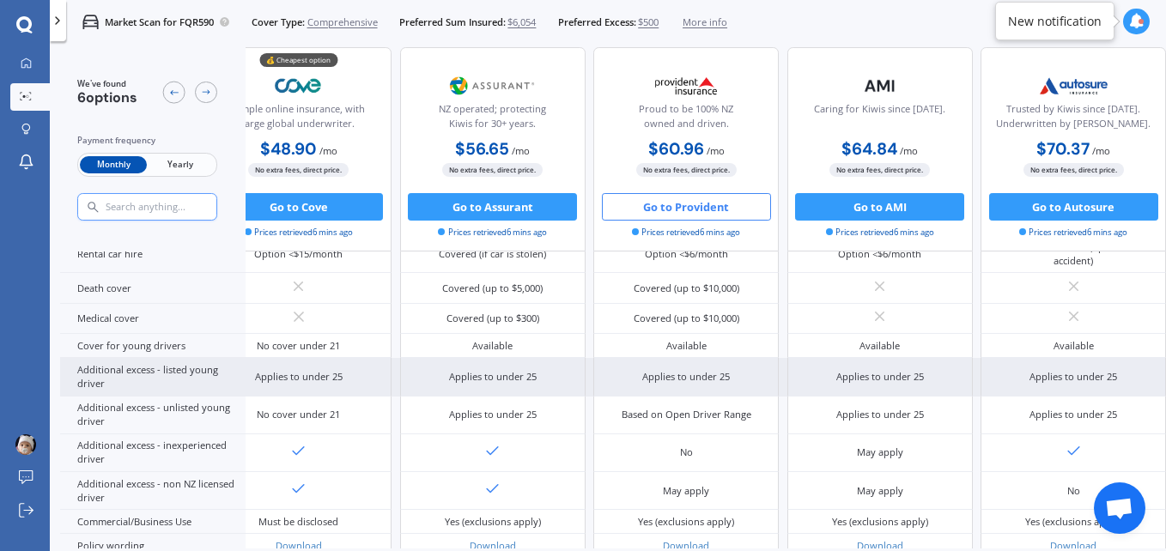
scroll to position [752, 0]
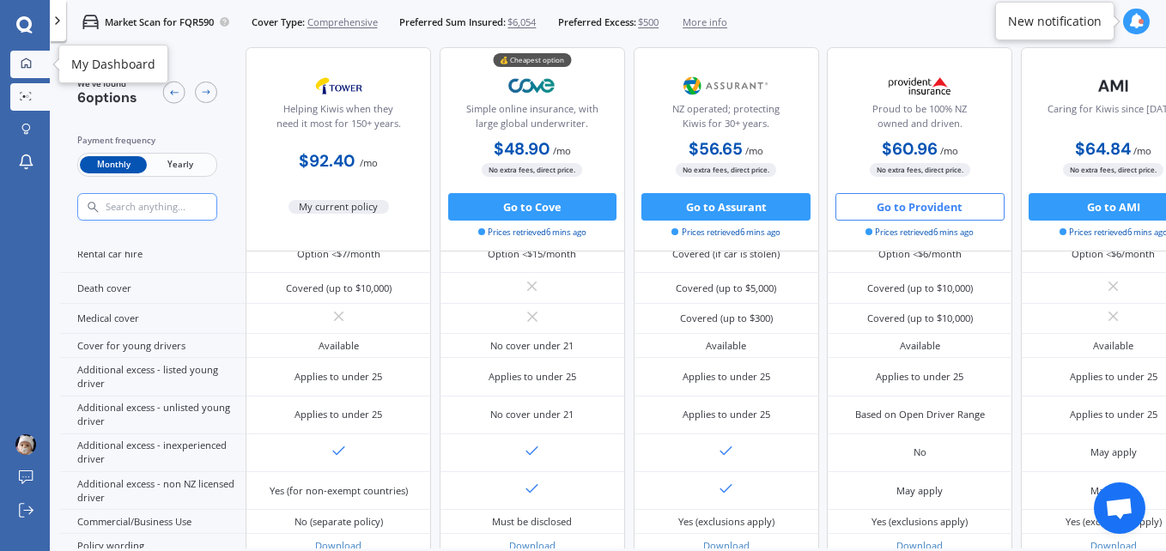
click at [27, 66] on icon at bounding box center [26, 63] width 11 height 11
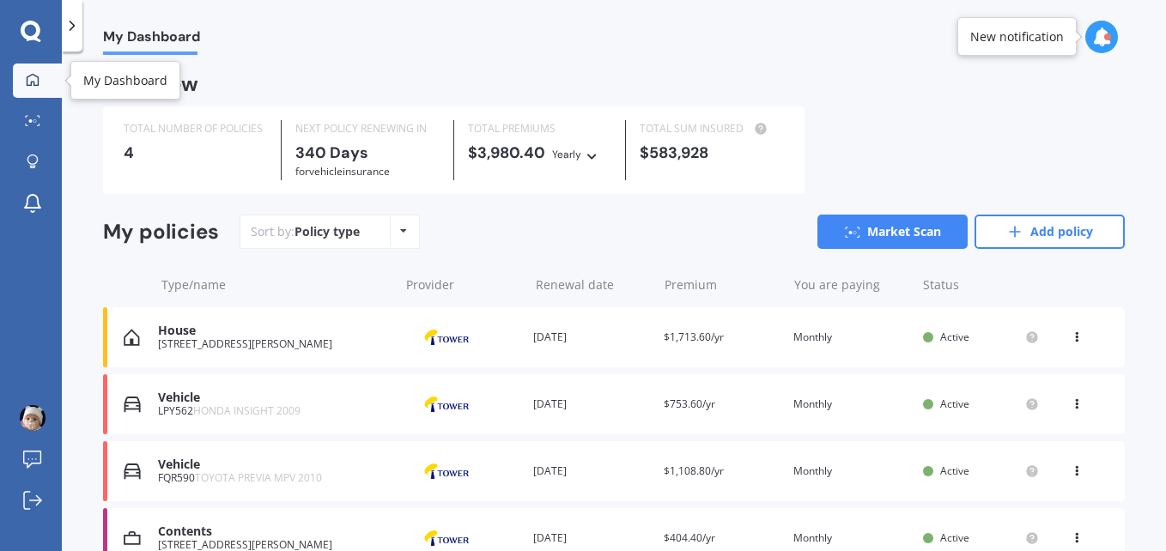
click at [30, 81] on icon at bounding box center [33, 80] width 14 height 14
click at [1104, 36] on div at bounding box center [1107, 36] width 7 height 7
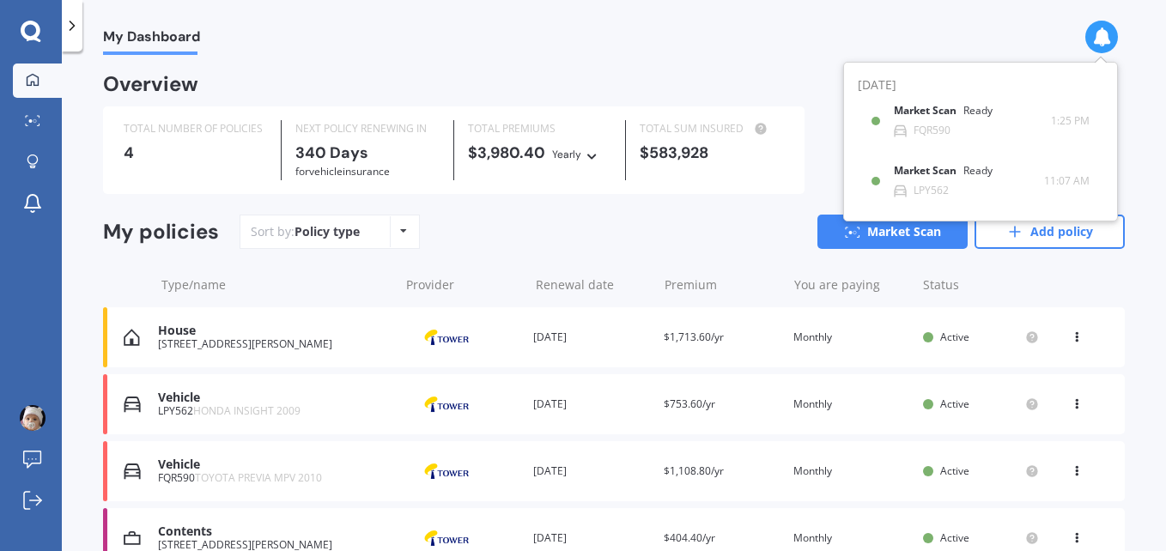
click at [90, 158] on div "My Dashboard Overview TOTAL NUMBER OF POLICIES 4 NEXT POLICY RENEWING [DATE] fo…" at bounding box center [614, 305] width 1104 height 500
